Goal: Use online tool/utility: Utilize a website feature to perform a specific function

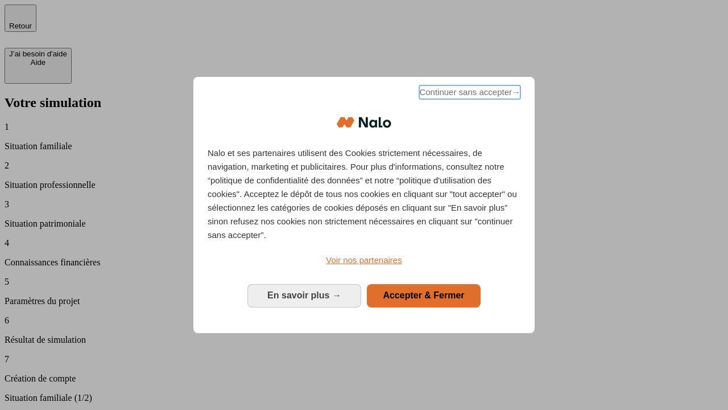
click at [469, 94] on span "Continuer sans accepter →" at bounding box center [469, 92] width 101 height 14
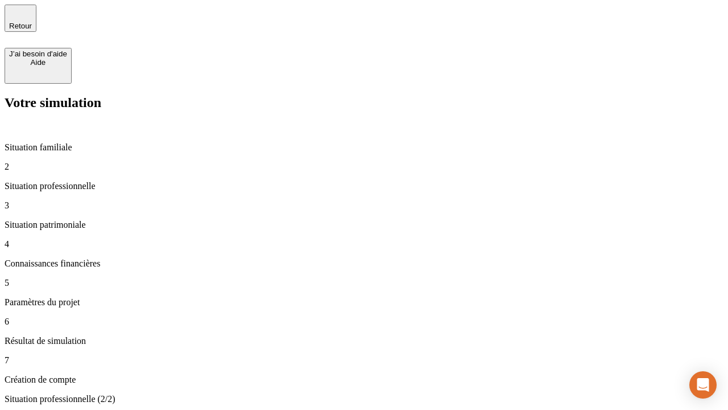
type input "30 000"
type input "40 000"
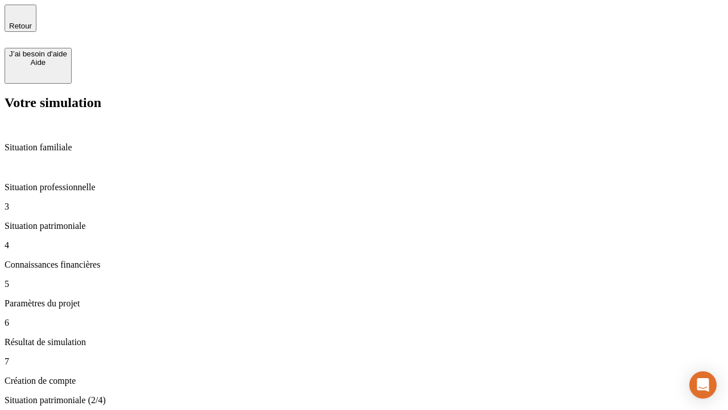
type input "1 100"
type input "20"
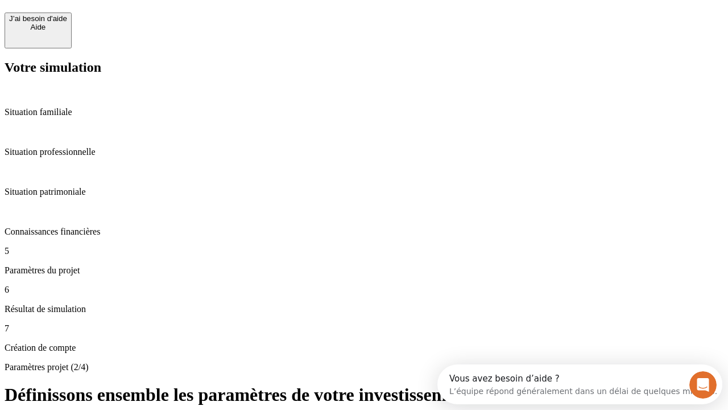
scroll to position [10, 0]
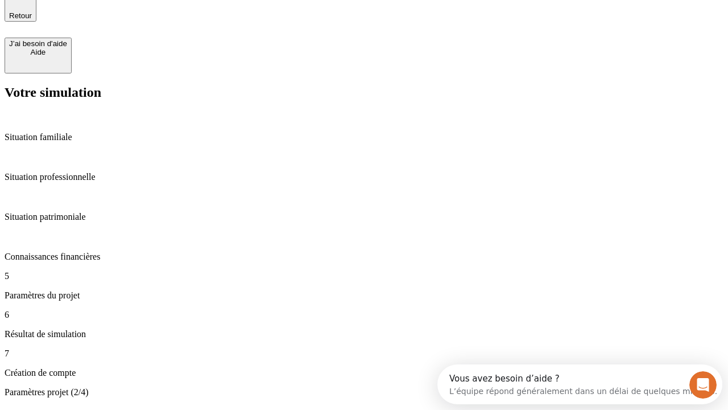
type input "40"
type input "50 000"
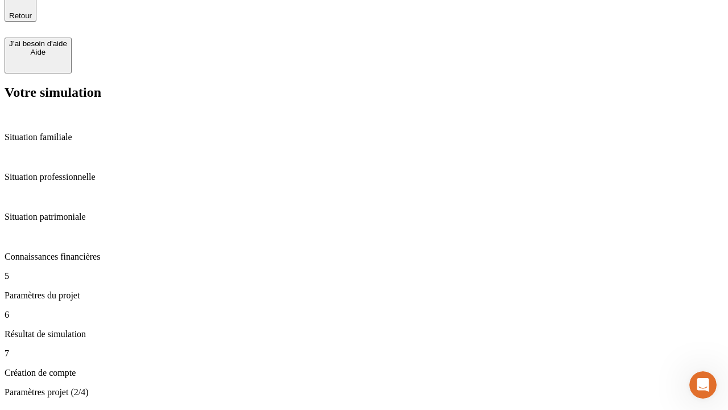
type input "640"
